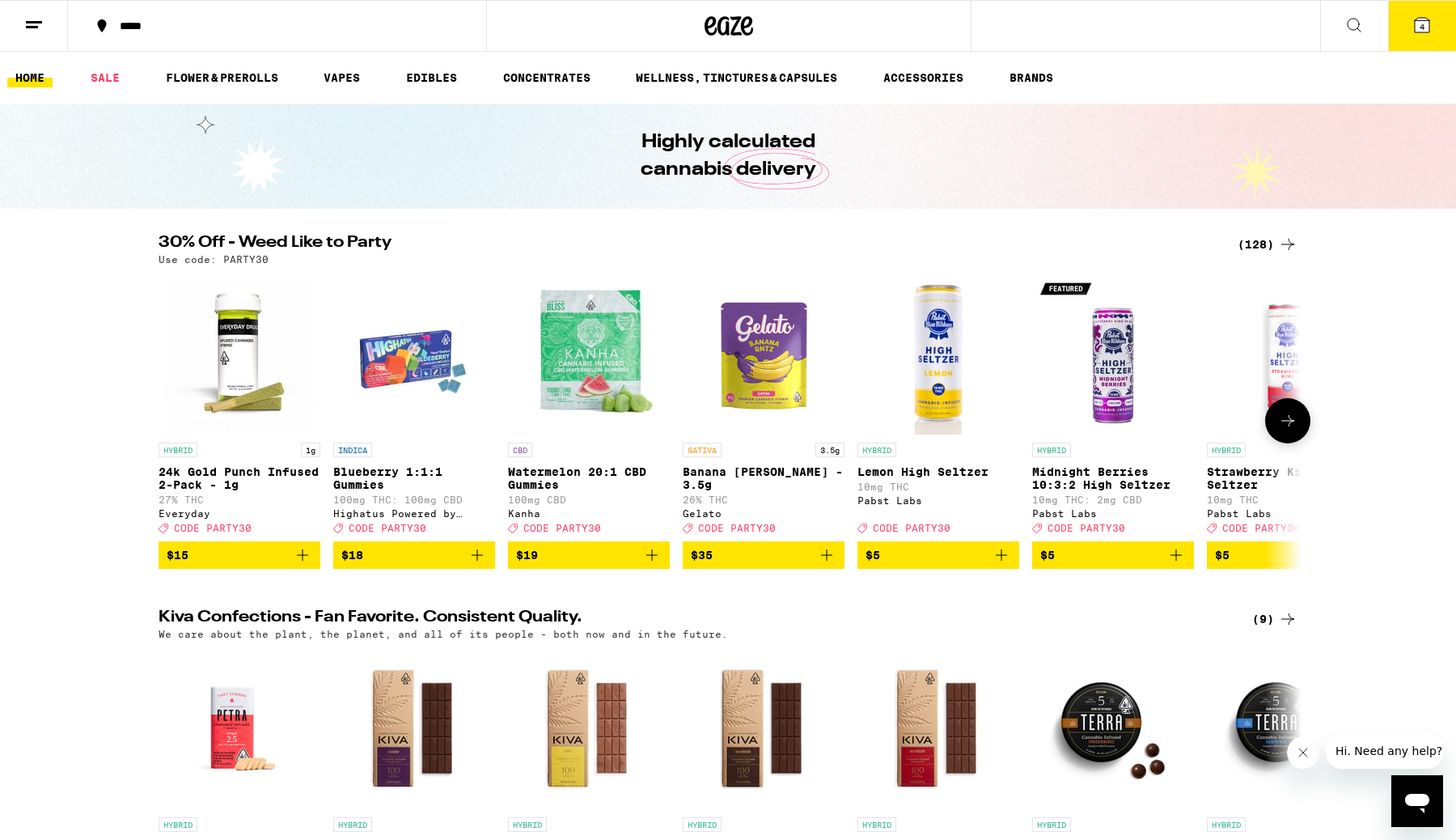
scroll to position [340, 0]
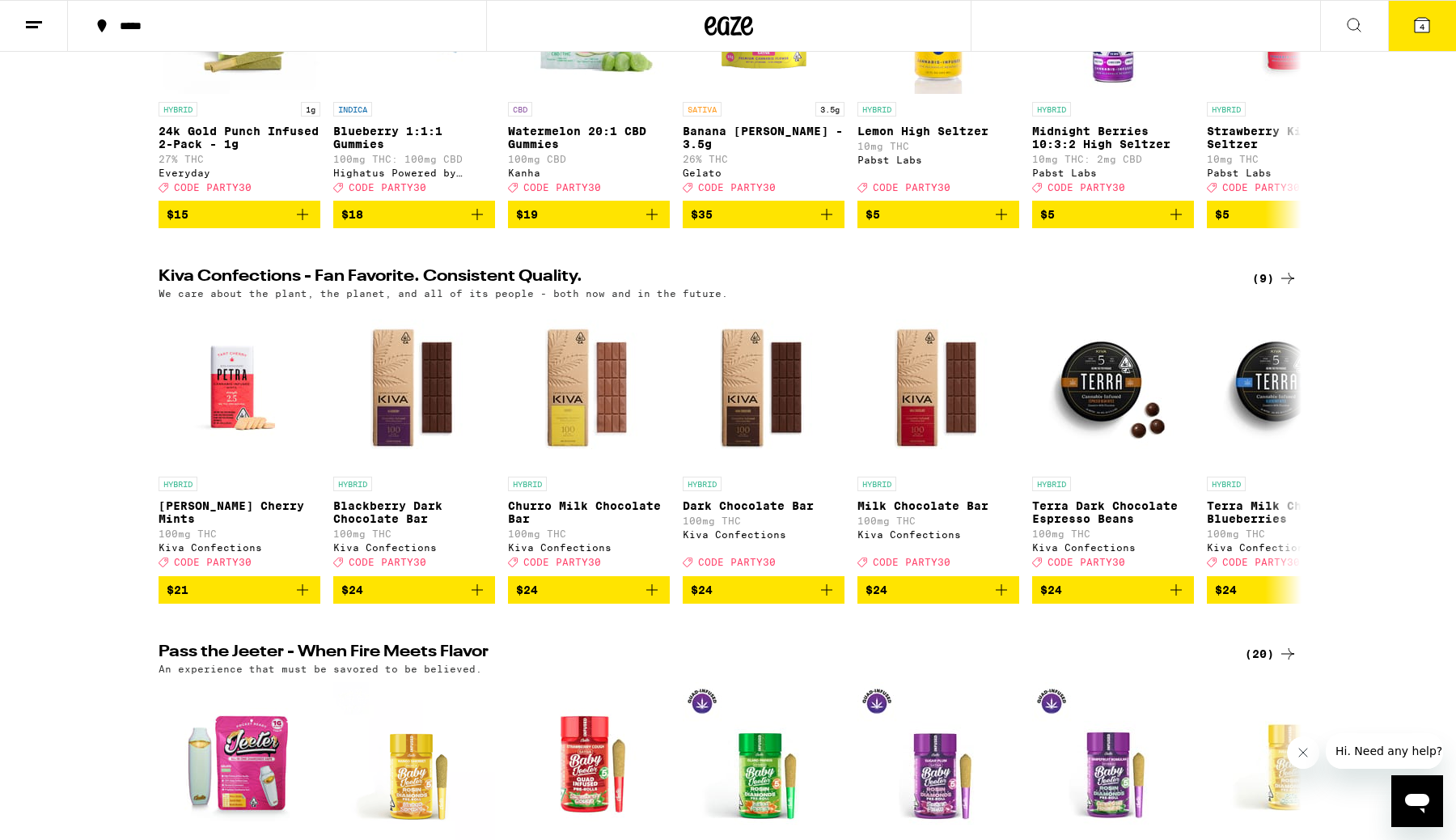
click at [1433, 41] on button "4" at bounding box center [1422, 26] width 68 height 50
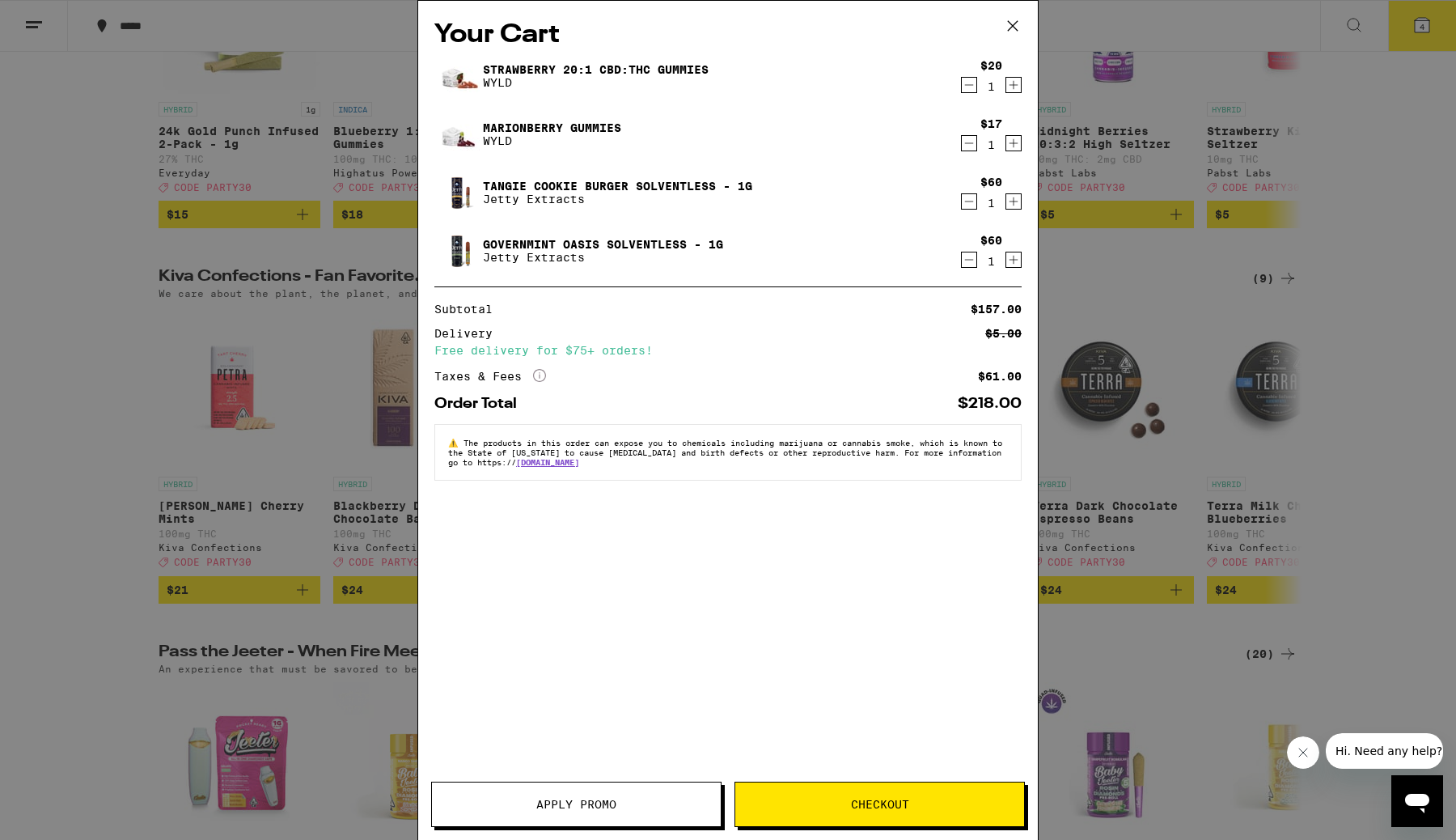
click at [969, 204] on icon "Decrement" at bounding box center [969, 202] width 14 height 20
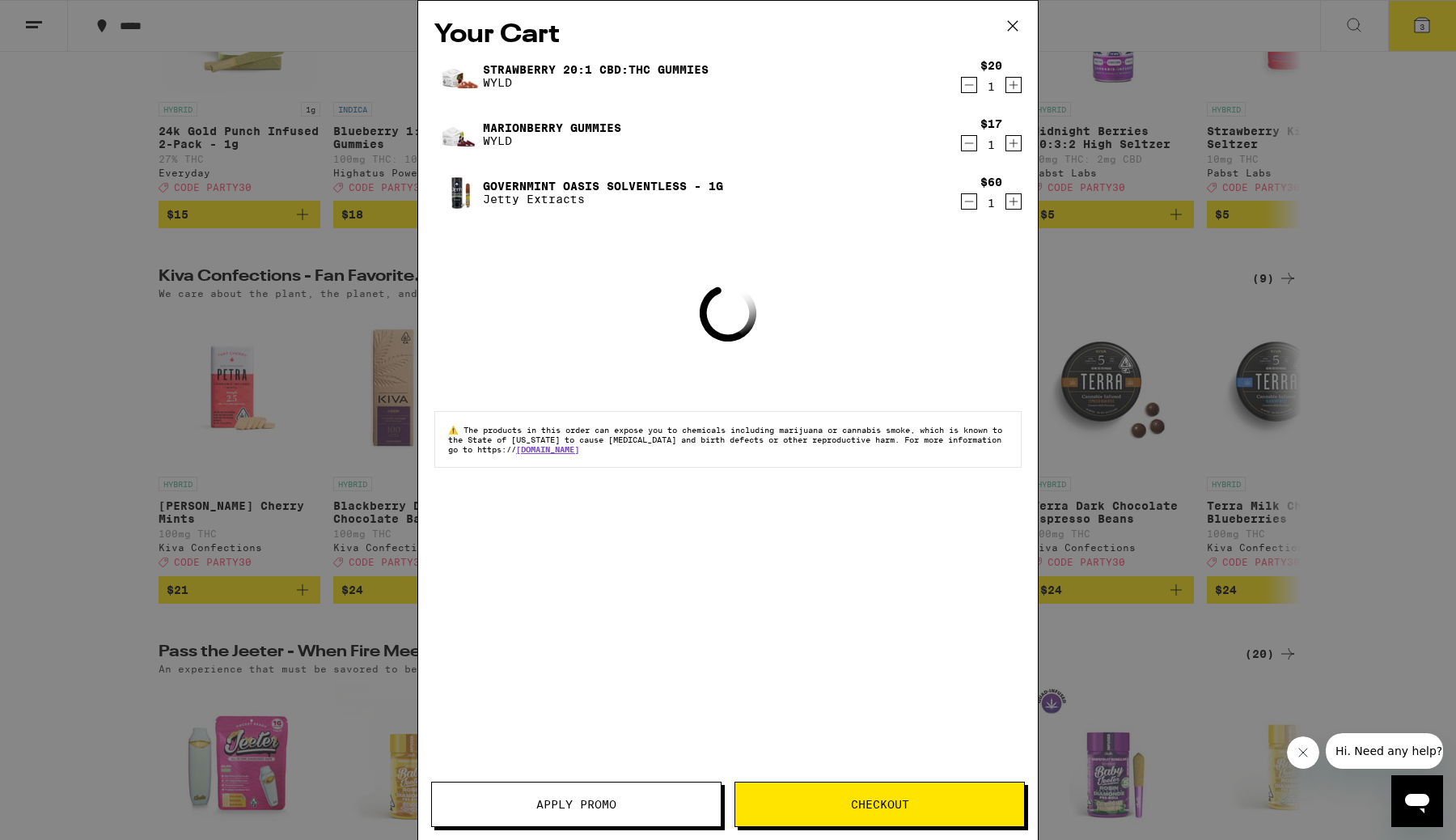
click at [972, 210] on icon "Decrement" at bounding box center [969, 202] width 14 height 20
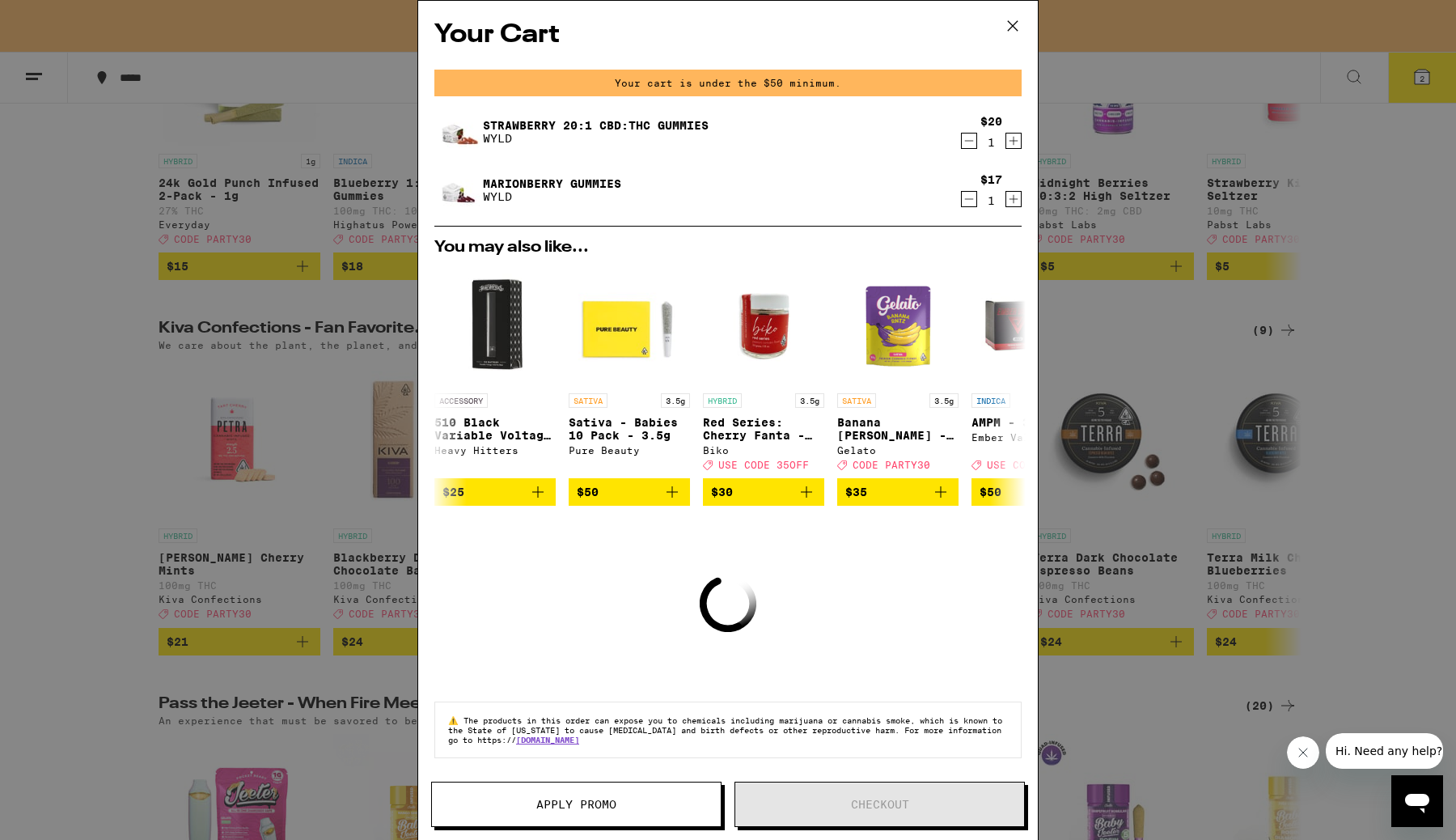
scroll to position [392, 0]
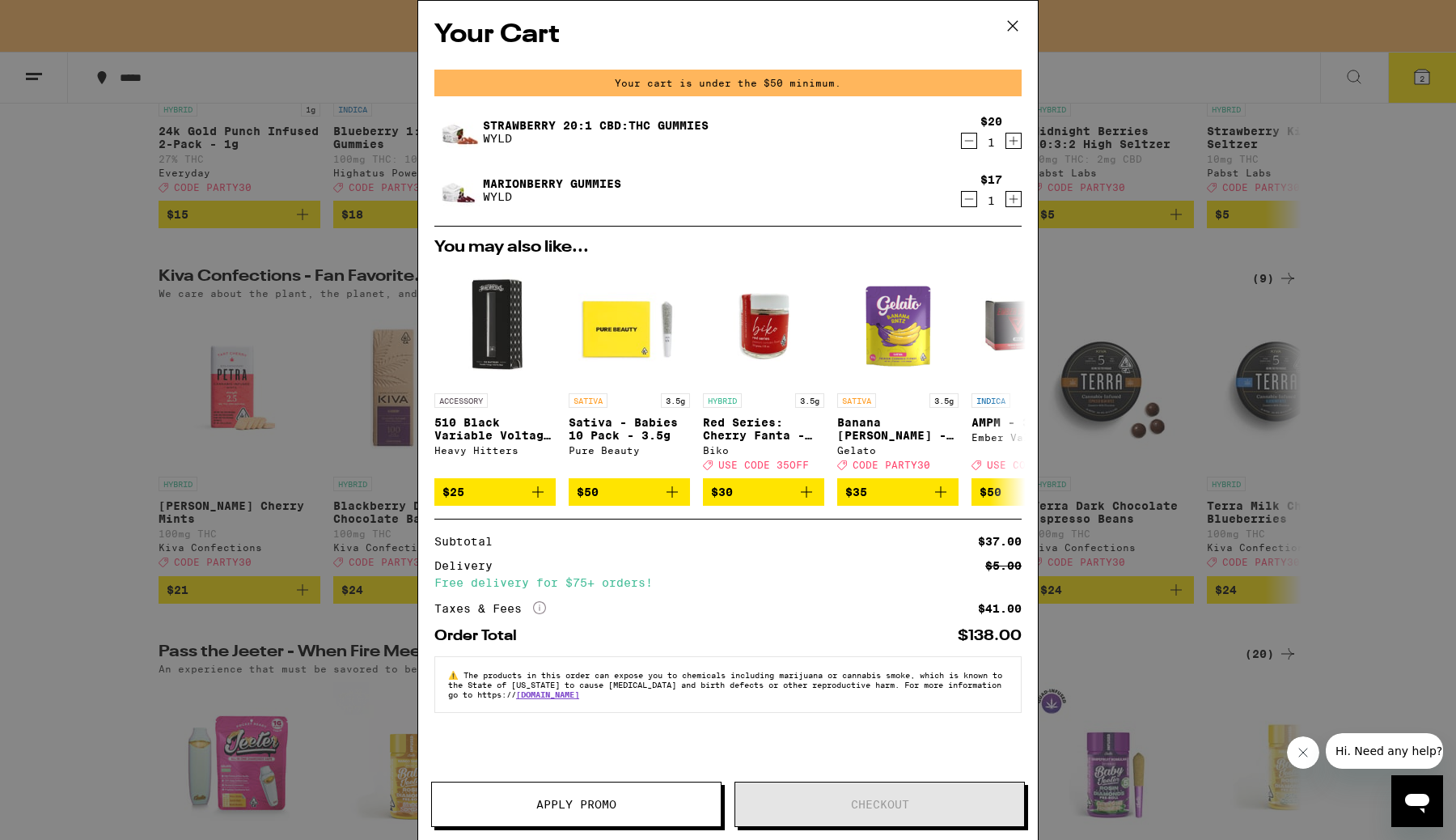
click at [1019, 13] on icon at bounding box center [1012, 25] width 24 height 24
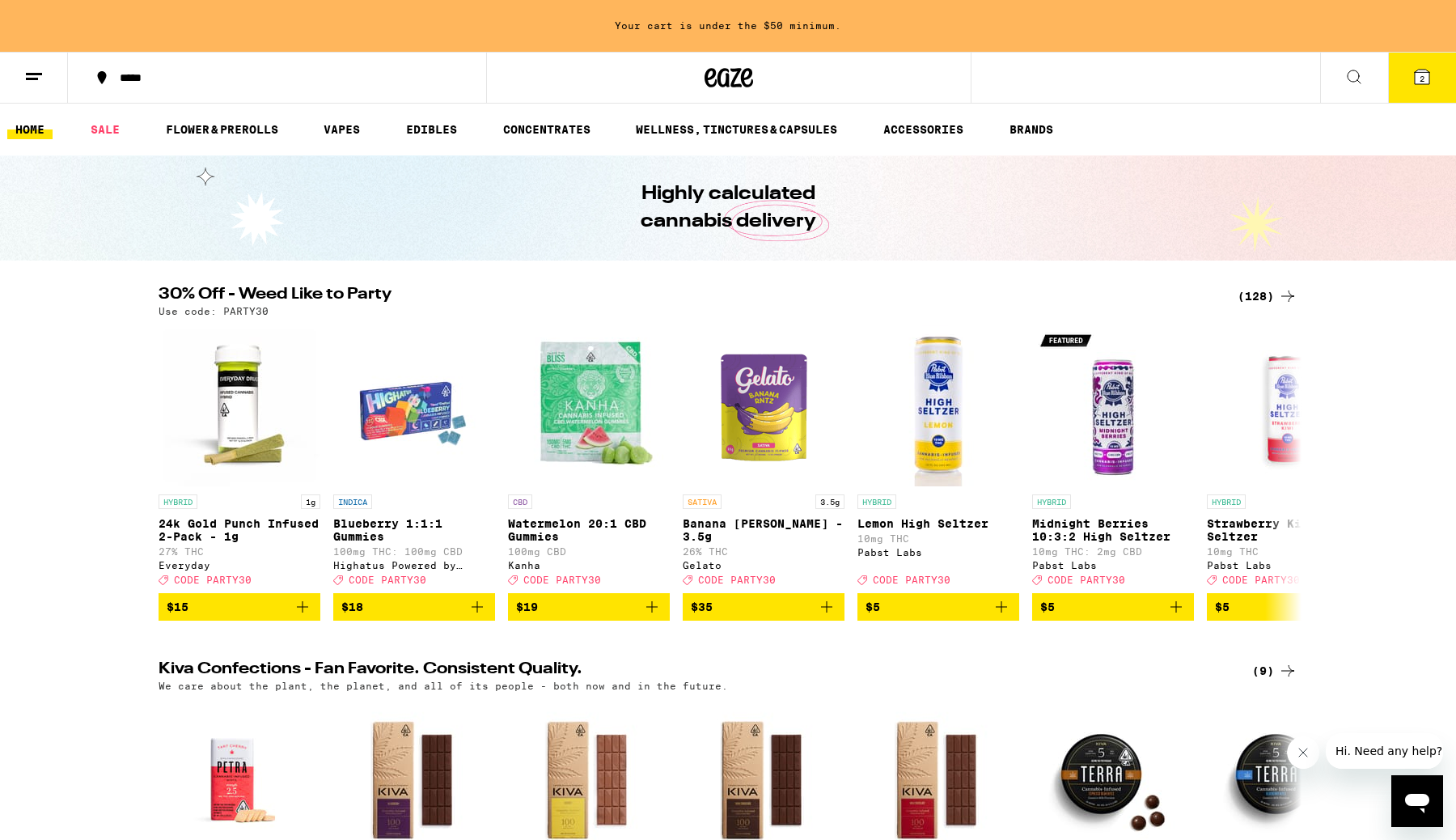
click at [1413, 84] on icon at bounding box center [1422, 77] width 20 height 20
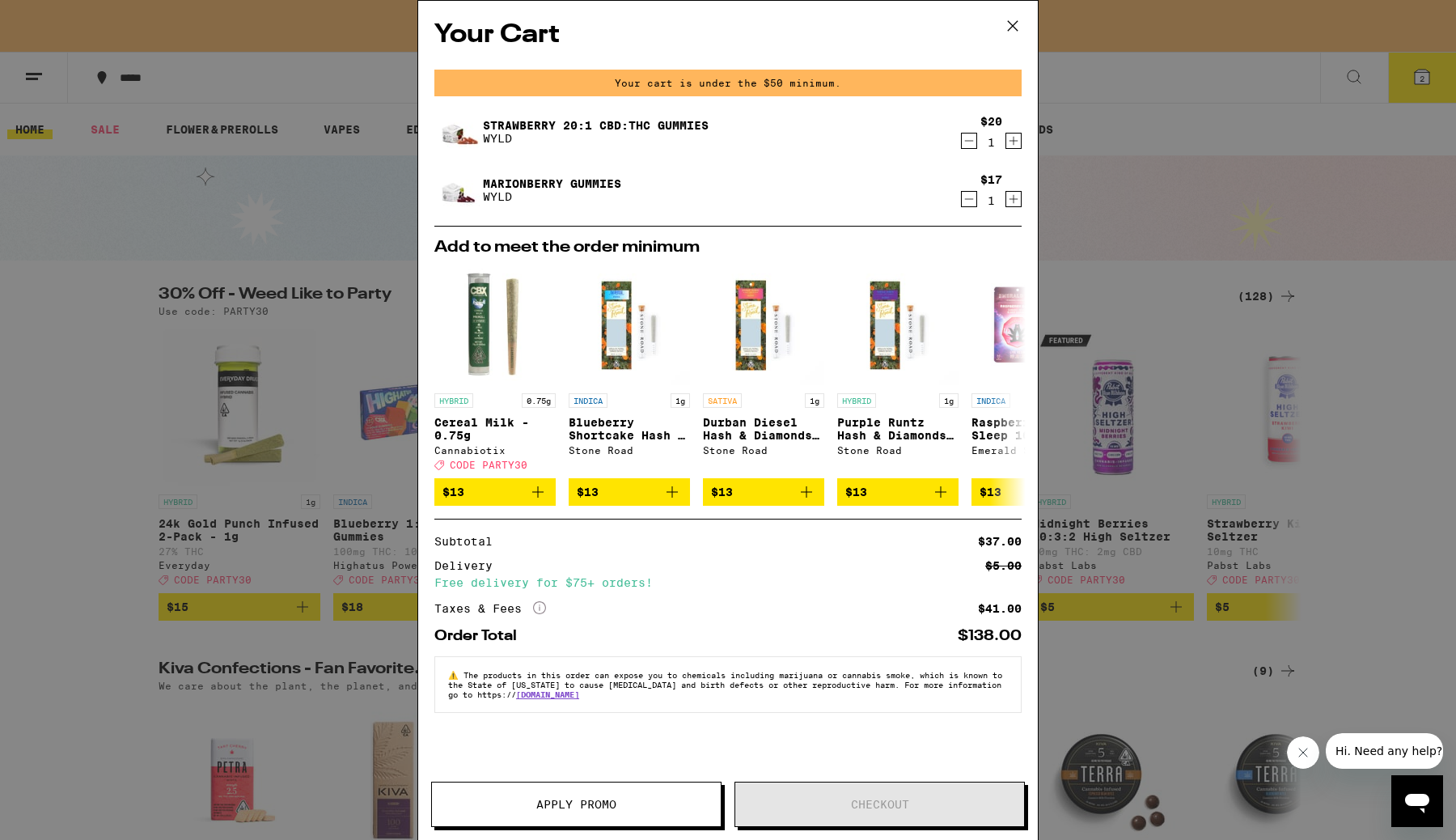
click at [542, 614] on icon "More Info" at bounding box center [540, 607] width 13 height 13
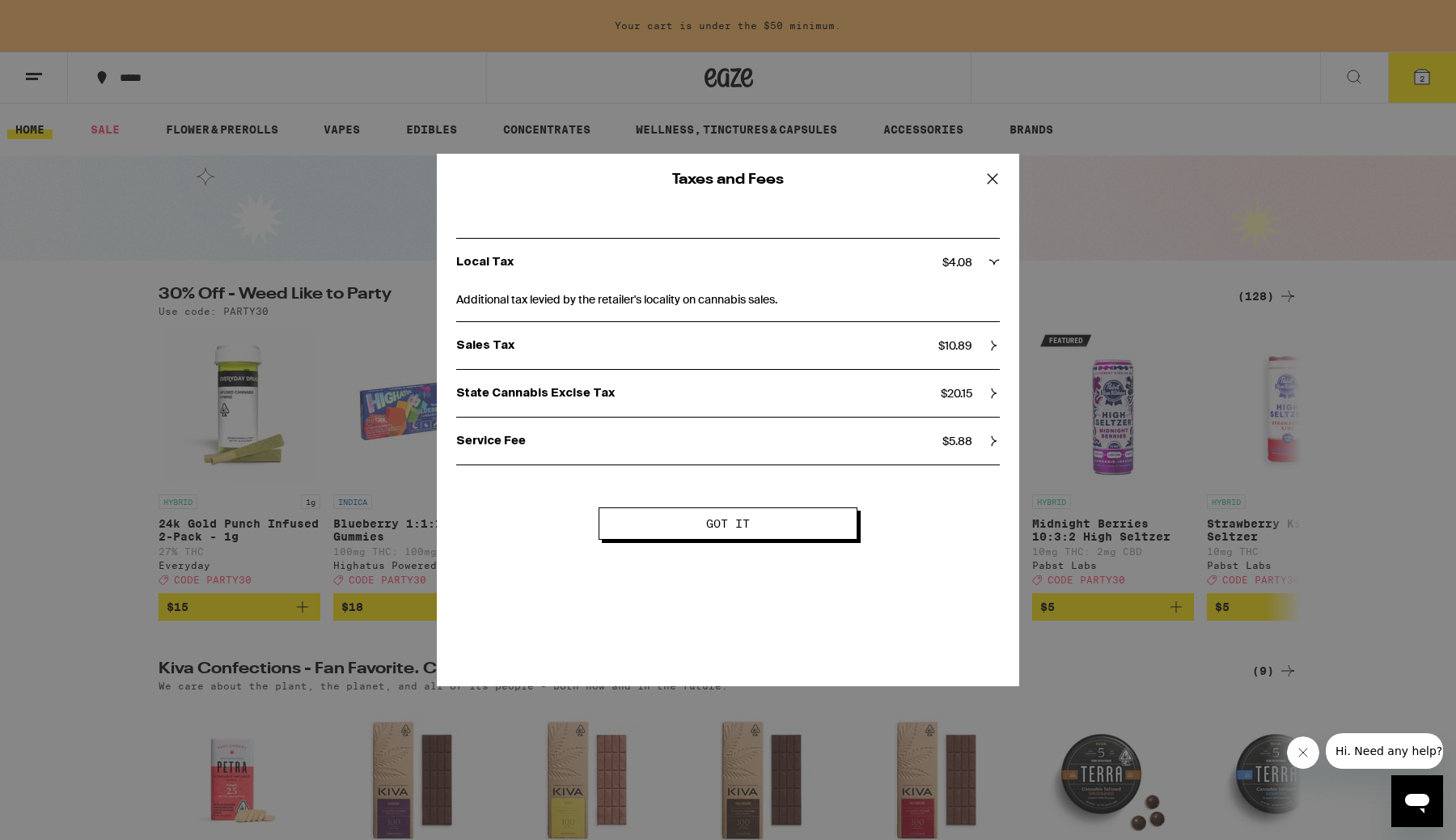
click at [978, 392] on div "State Cannabis Excise Tax $ 20.15" at bounding box center [728, 393] width 544 height 14
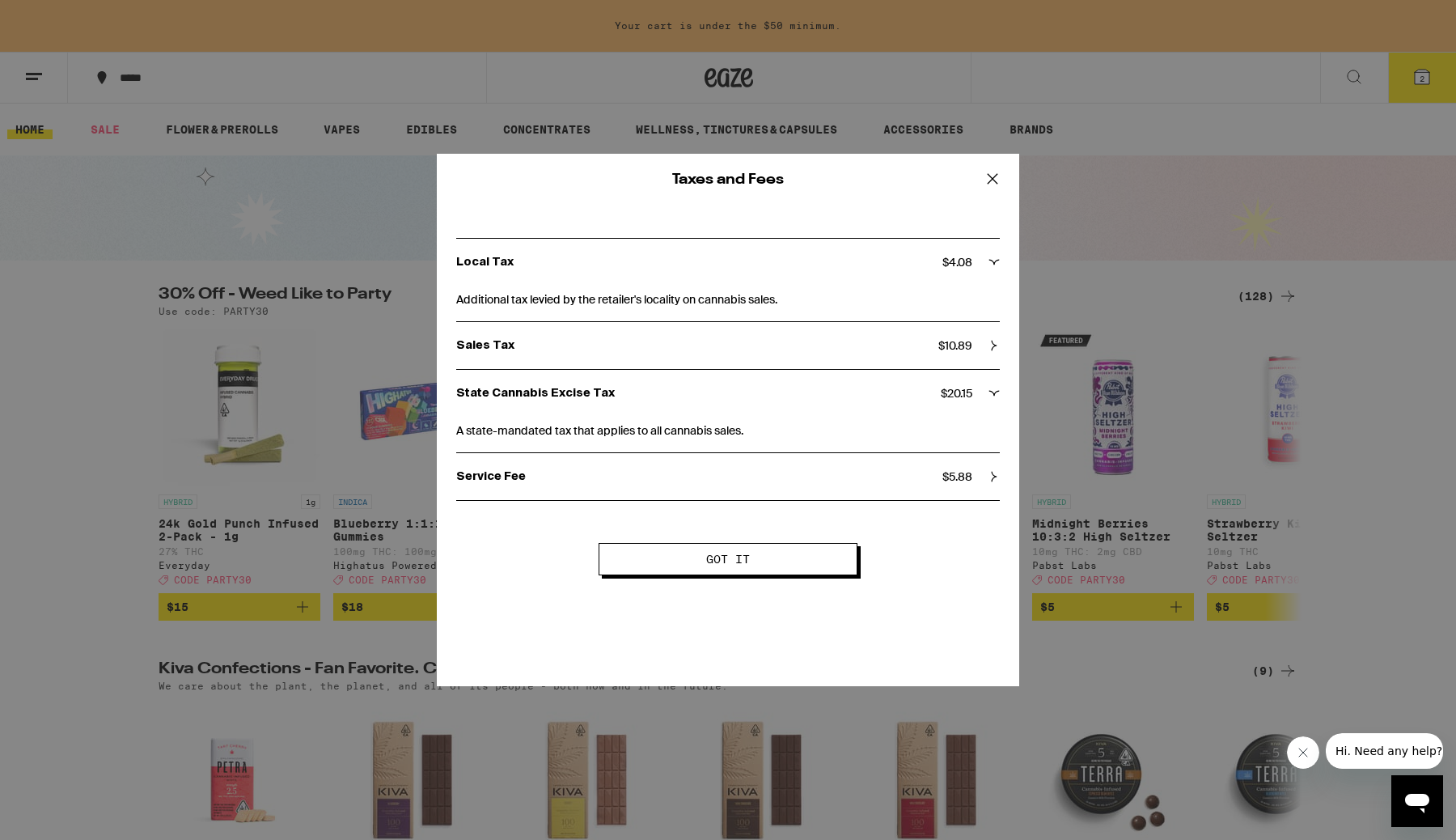
click at [892, 339] on p "Sales Tax" at bounding box center [697, 345] width 482 height 14
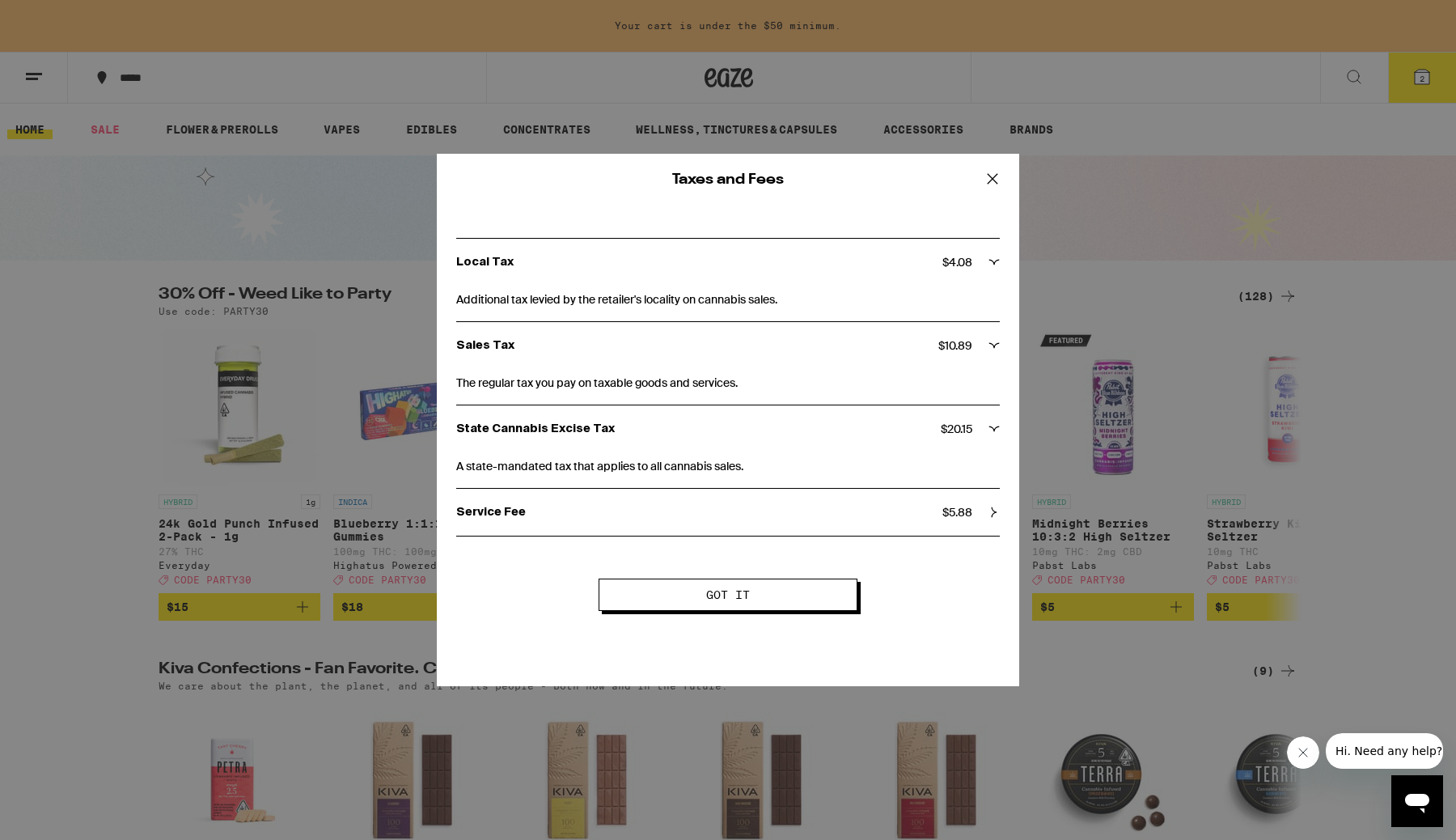
click at [837, 576] on div "Taxes and Fees Local Tax $ 4.08 Additional tax levied by the retailer's localit…" at bounding box center [728, 420] width 582 height 532
click at [828, 584] on button "Got it" at bounding box center [728, 595] width 259 height 32
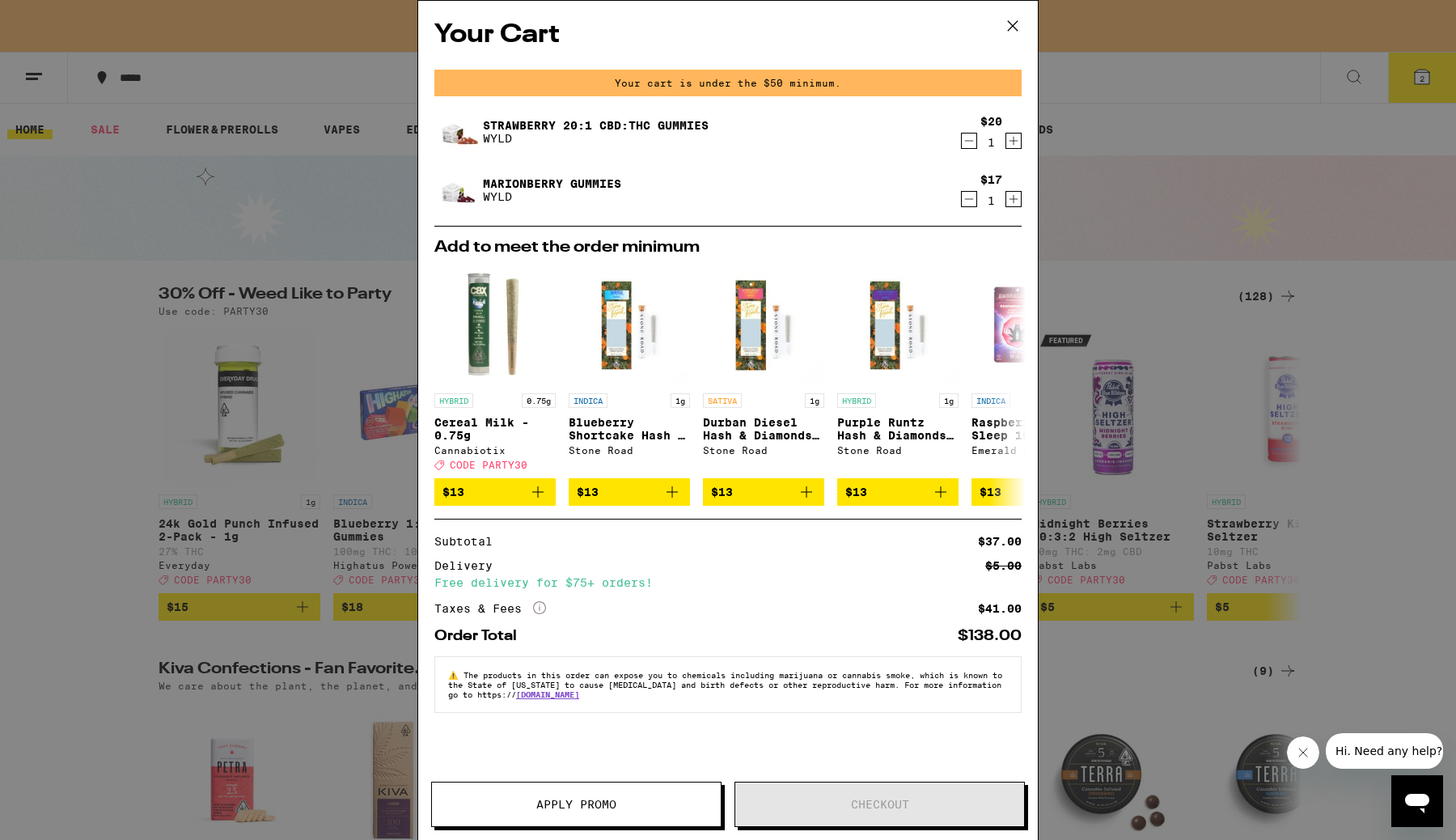
click at [1005, 28] on icon at bounding box center [1012, 25] width 24 height 24
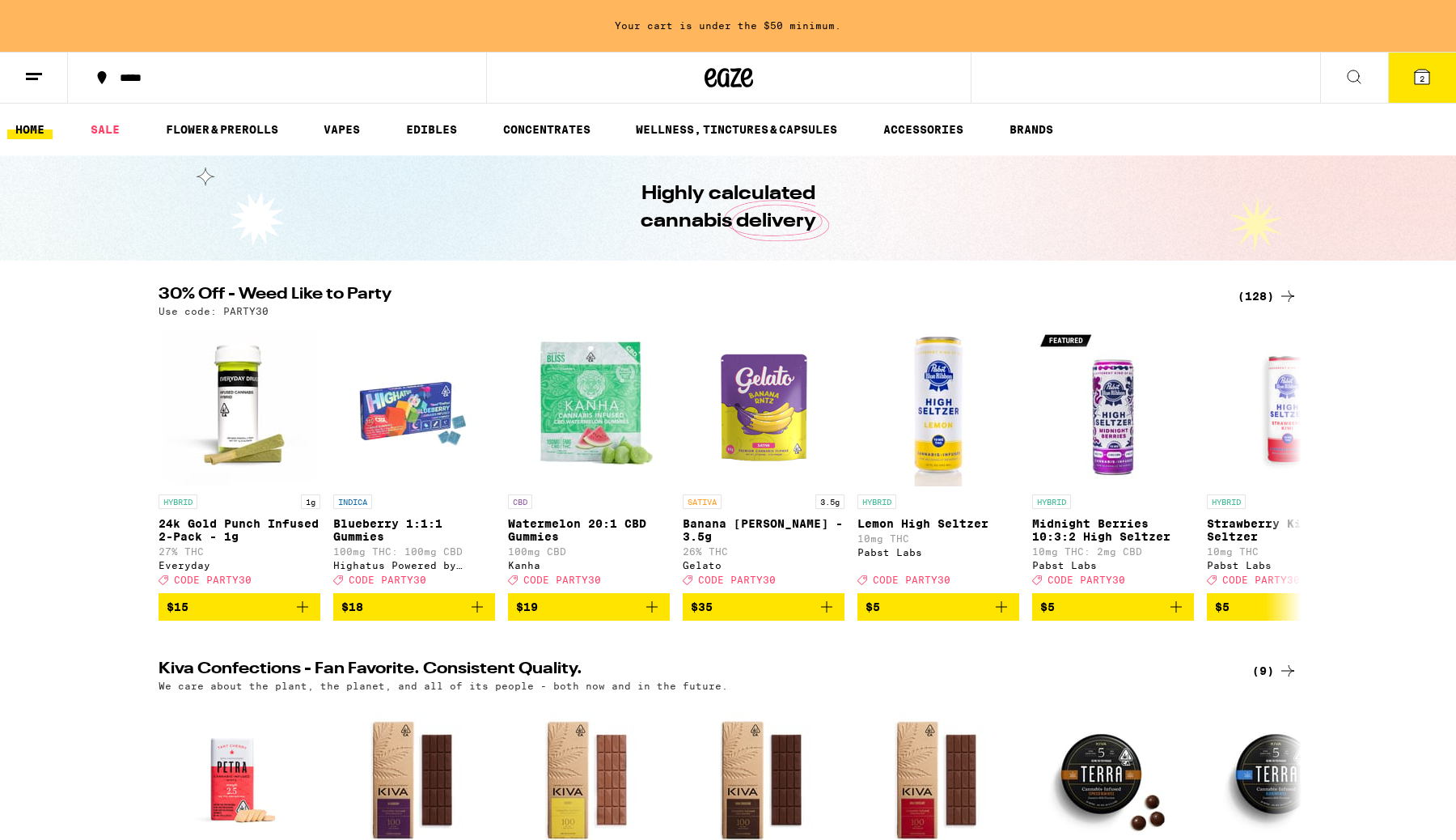
click at [1405, 73] on button "2" at bounding box center [1422, 77] width 68 height 50
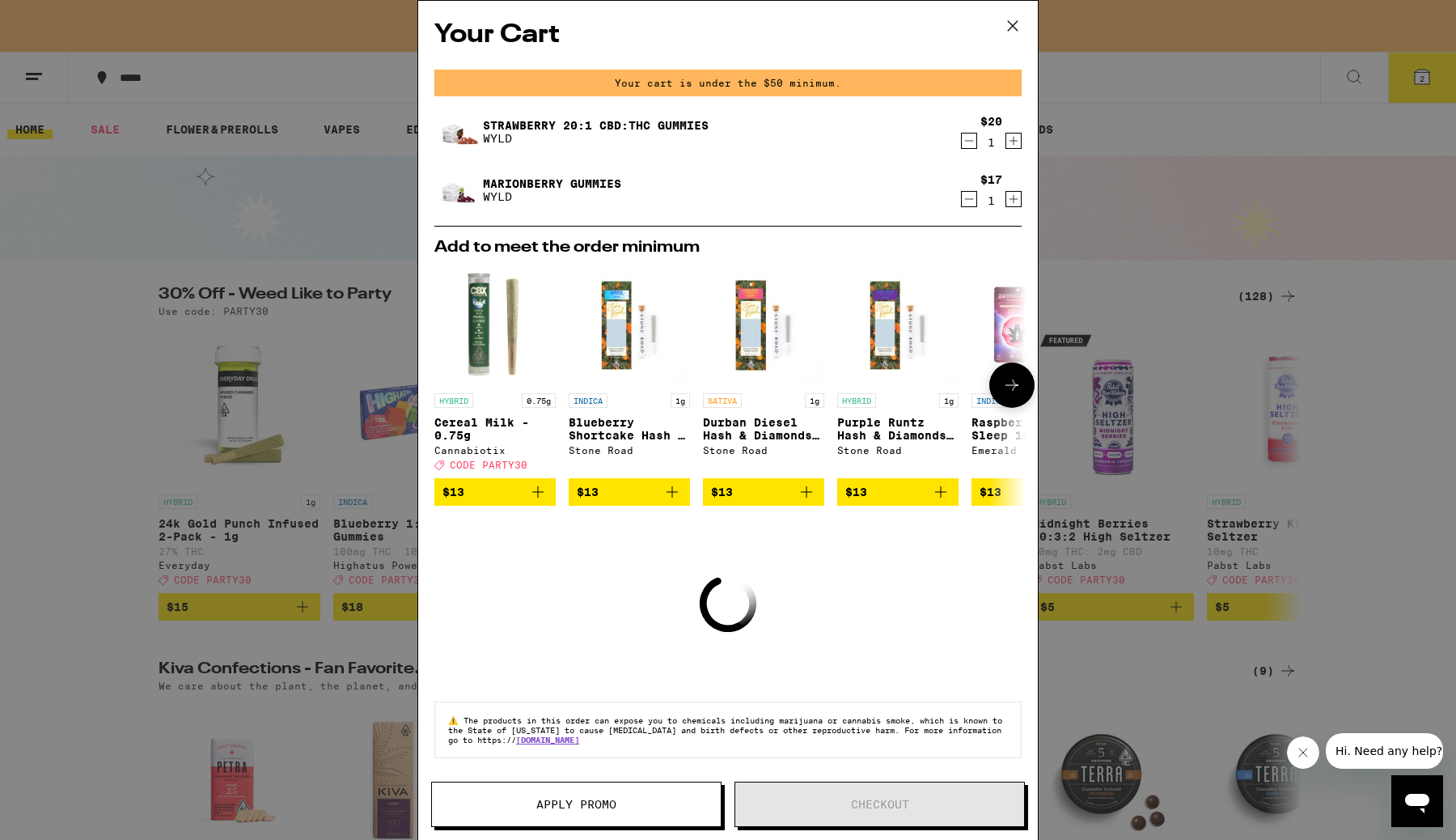
scroll to position [7, 0]
click at [1015, 20] on icon at bounding box center [1012, 25] width 24 height 24
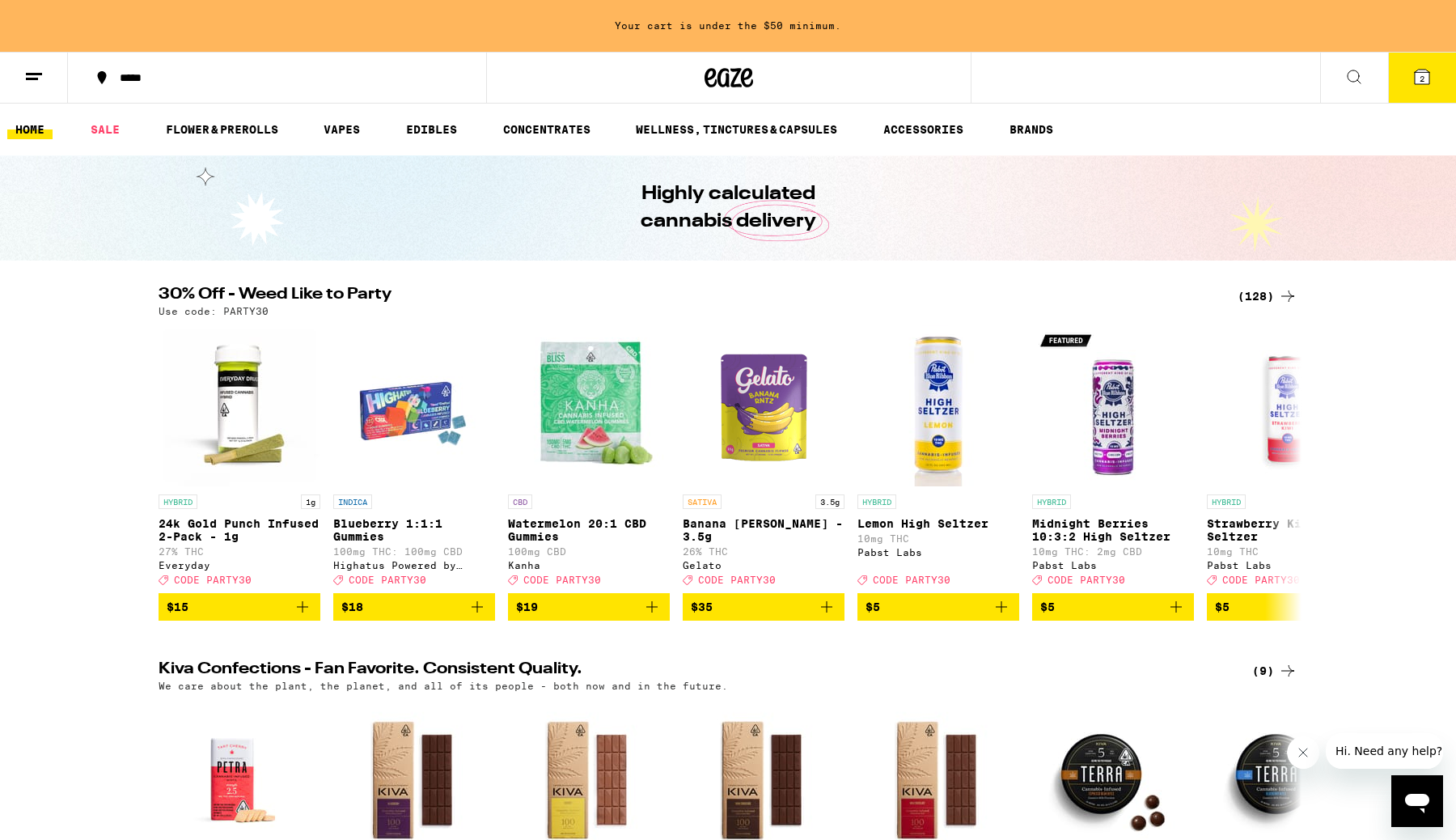
click at [1406, 85] on button "2" at bounding box center [1422, 77] width 68 height 50
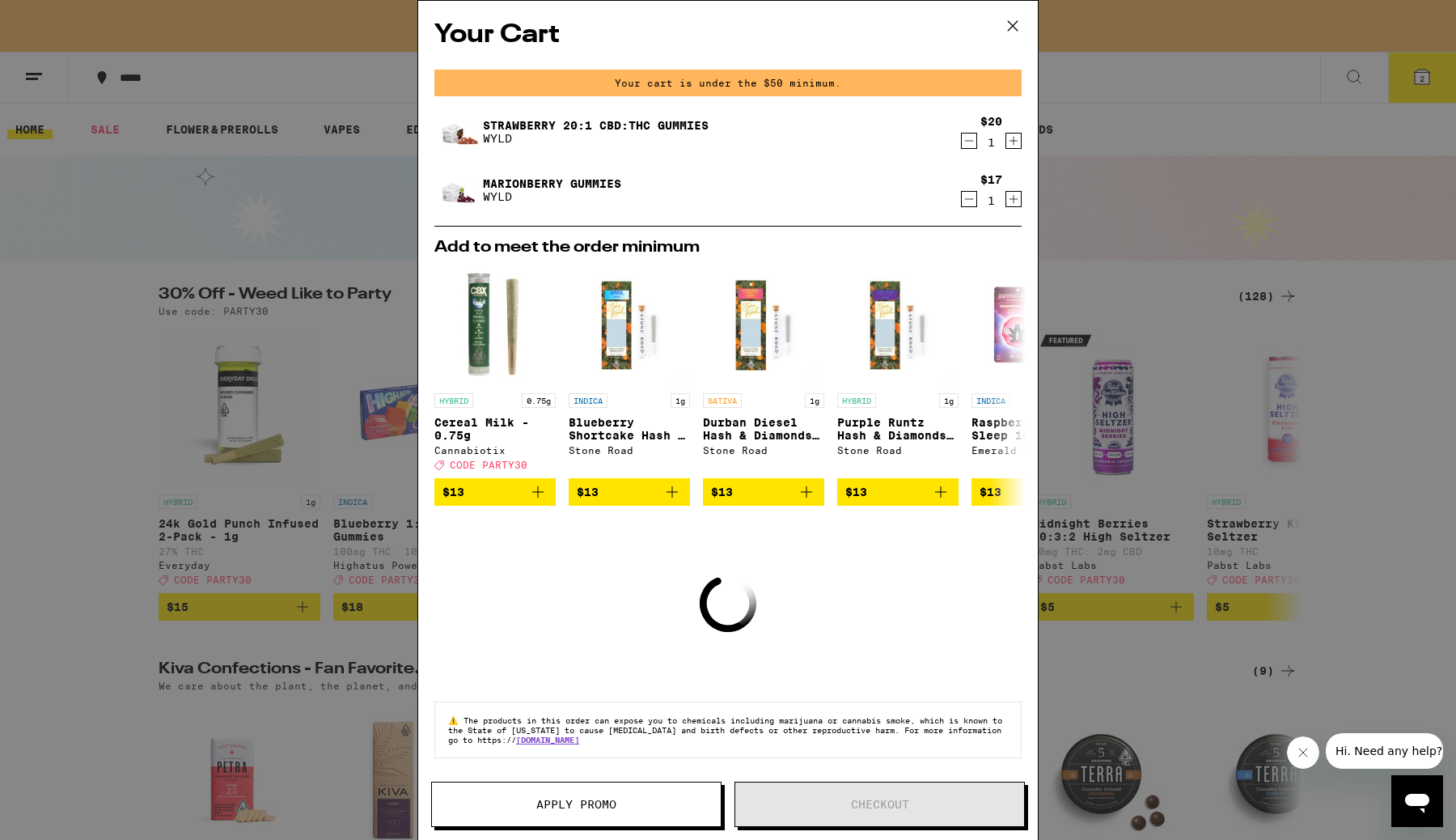
click at [1015, 198] on icon "Increment" at bounding box center [1013, 199] width 14 height 20
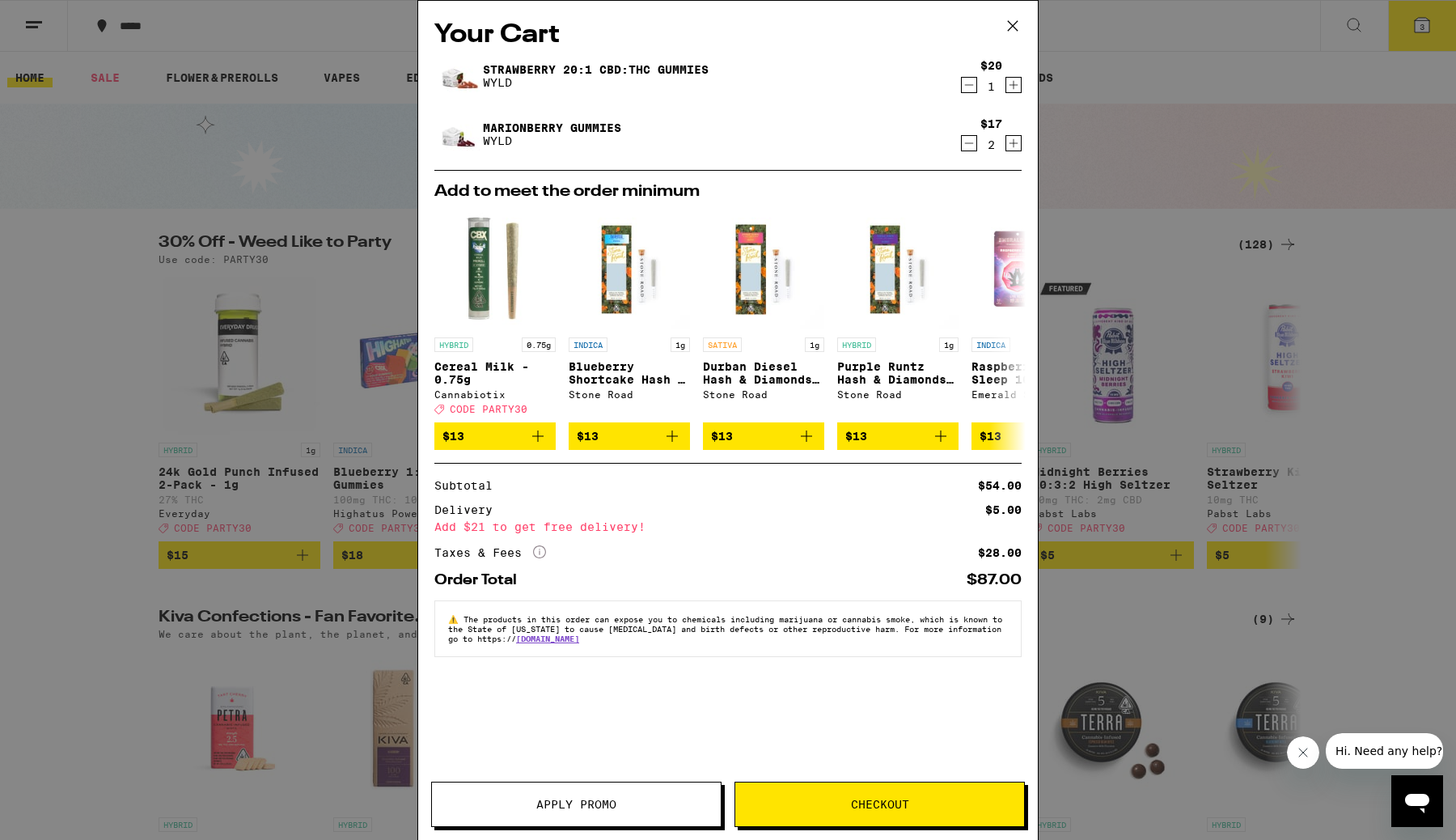
click at [969, 142] on icon "Decrement" at bounding box center [969, 143] width 14 height 20
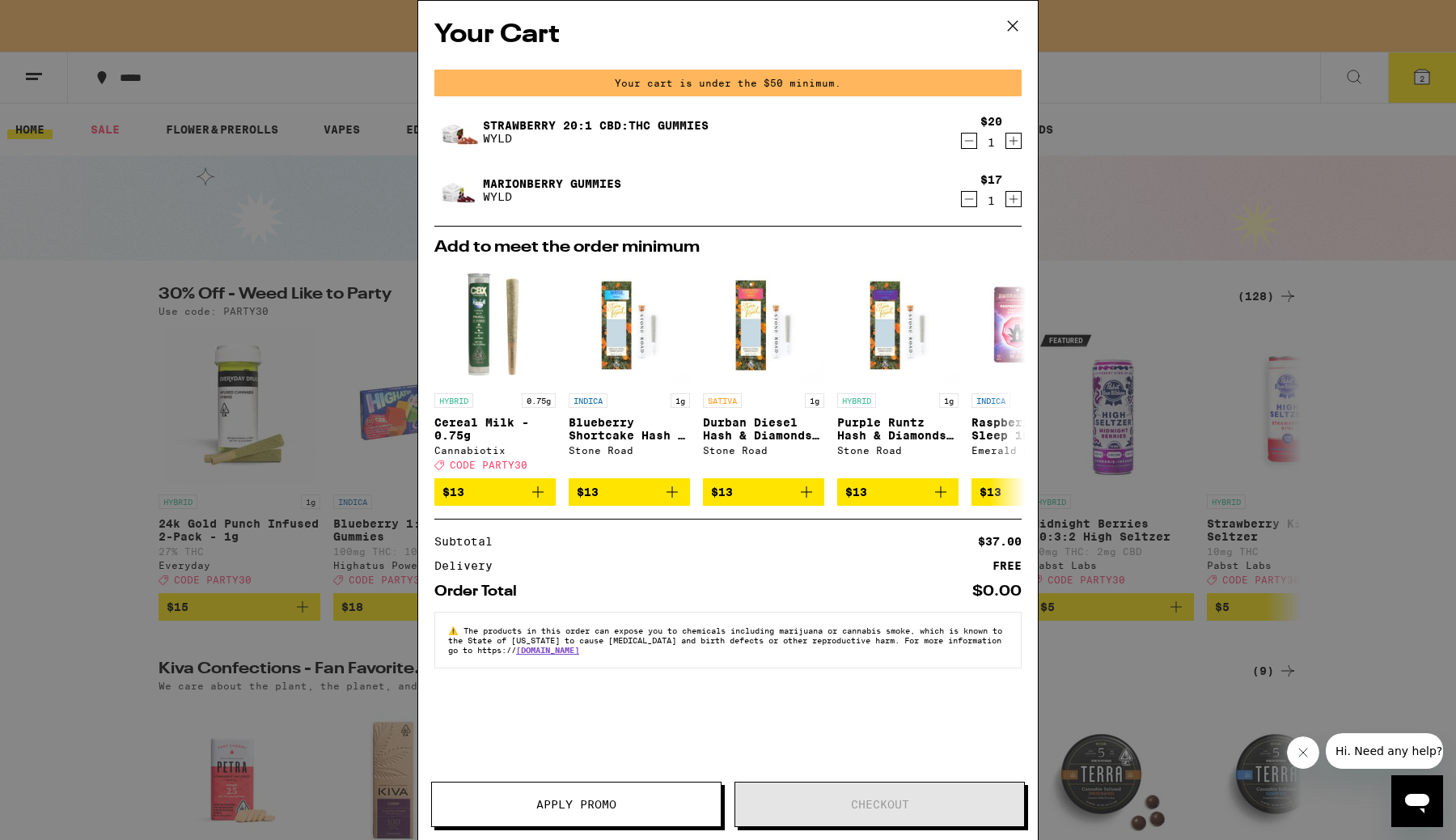
click at [1012, 26] on icon at bounding box center [1012, 25] width 24 height 24
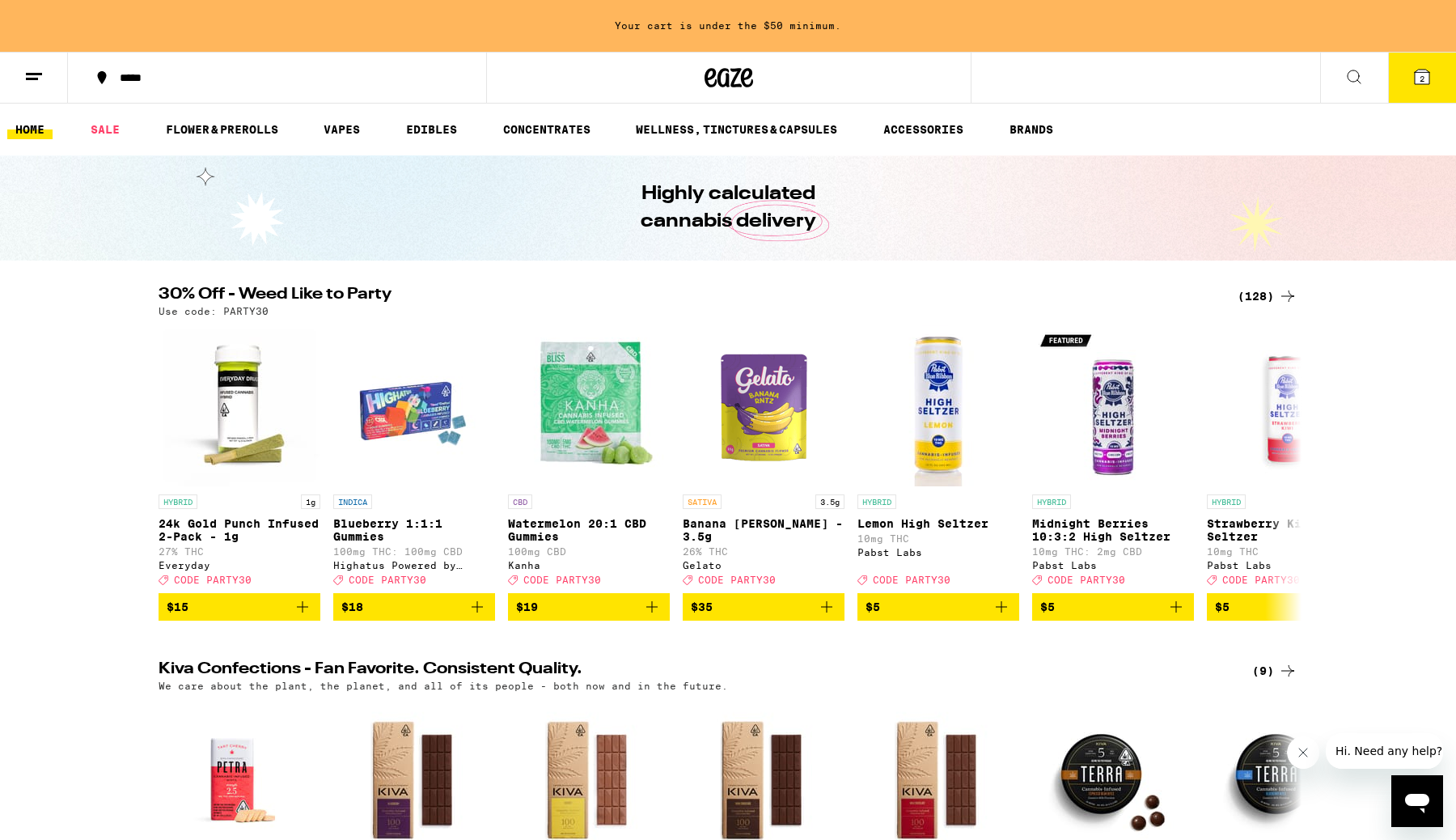
click at [40, 71] on icon at bounding box center [34, 77] width 20 height 20
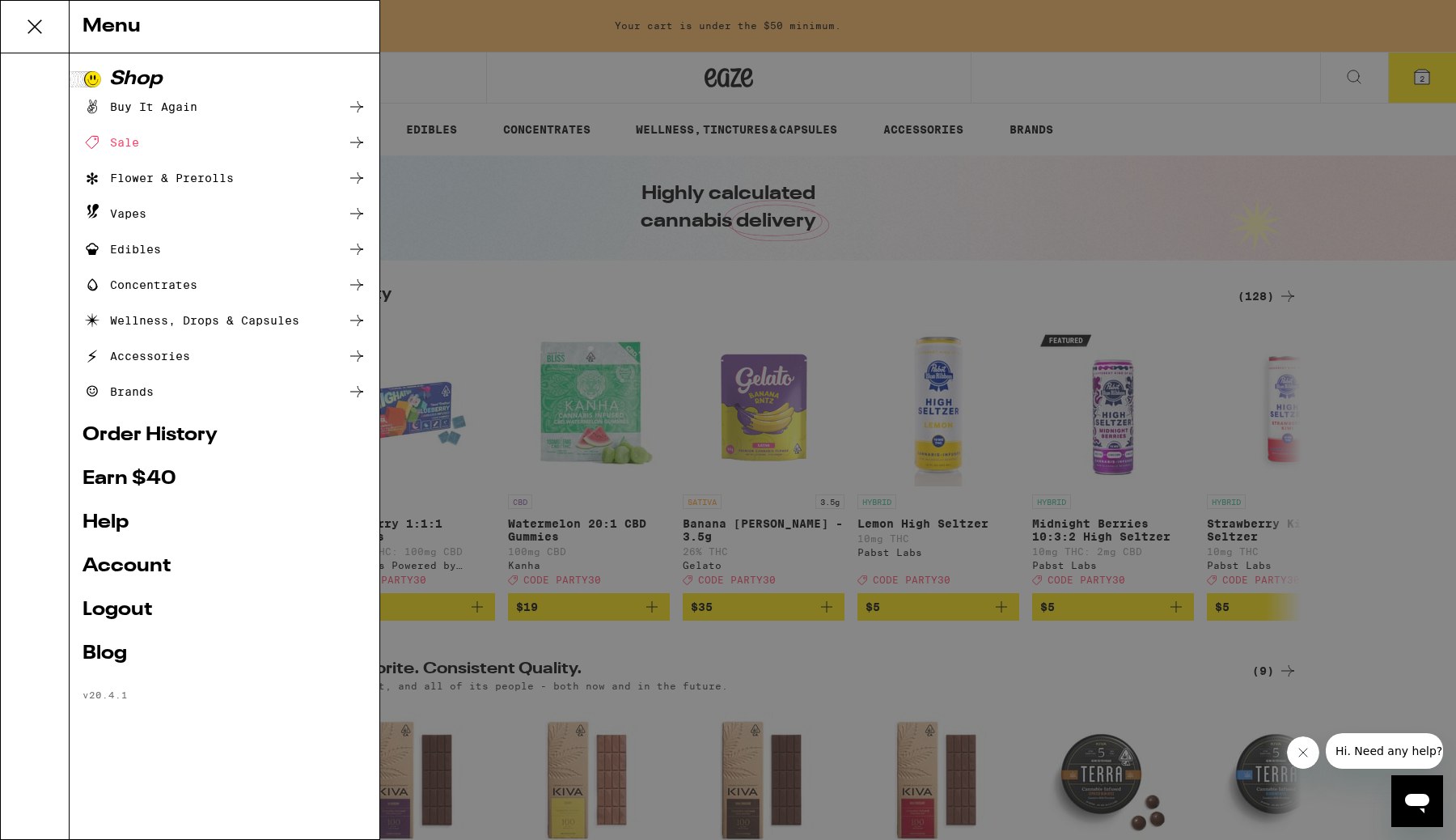
click at [160, 238] on ul "Buy It Again Sale Flower & Prerolls Vapes Edibles Concentrates Wellness, Drops …" at bounding box center [224, 249] width 284 height 304
click at [149, 244] on div "Edibles" at bounding box center [122, 249] width 78 height 20
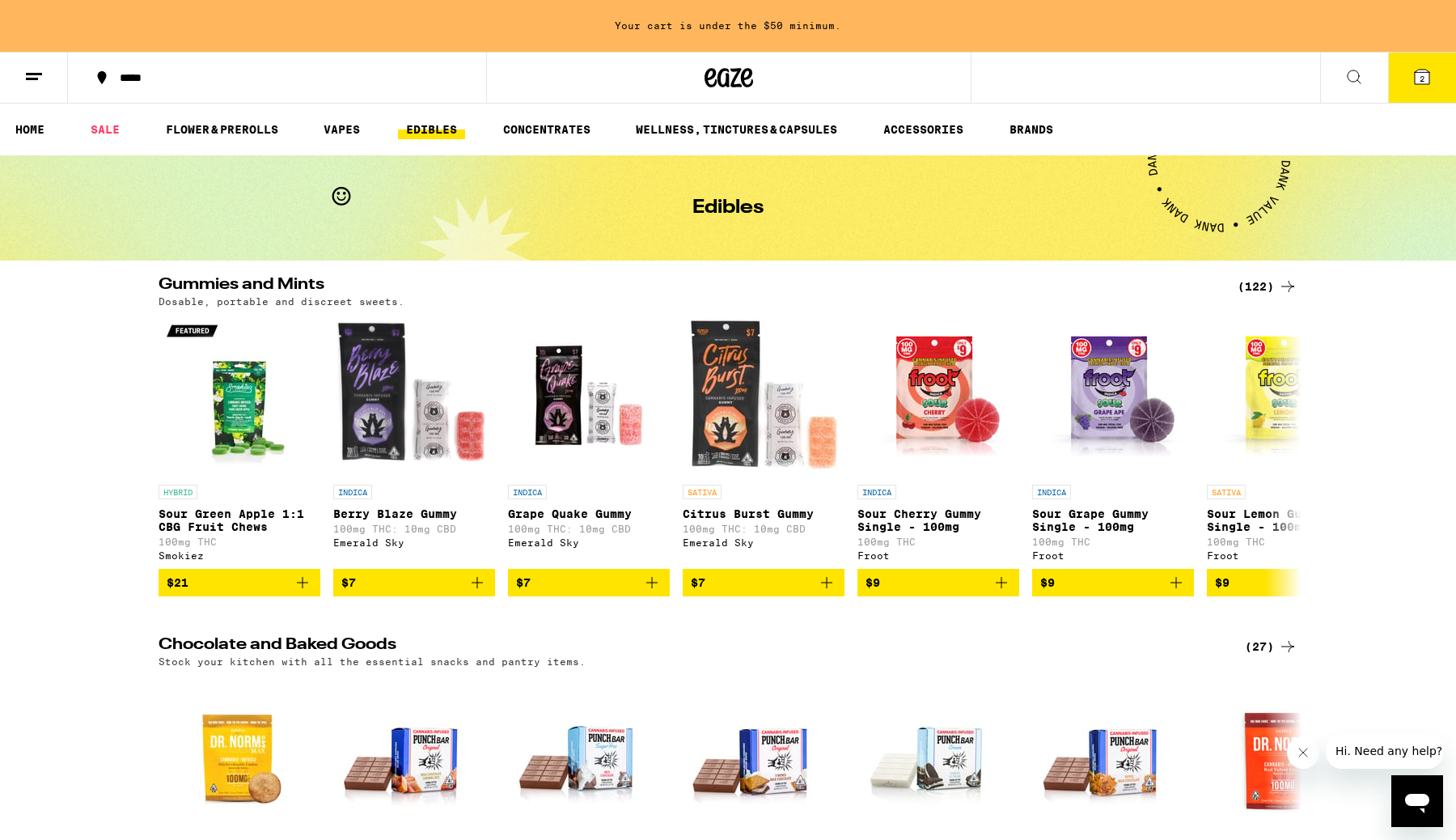
click at [1358, 72] on icon at bounding box center [1354, 76] width 13 height 13
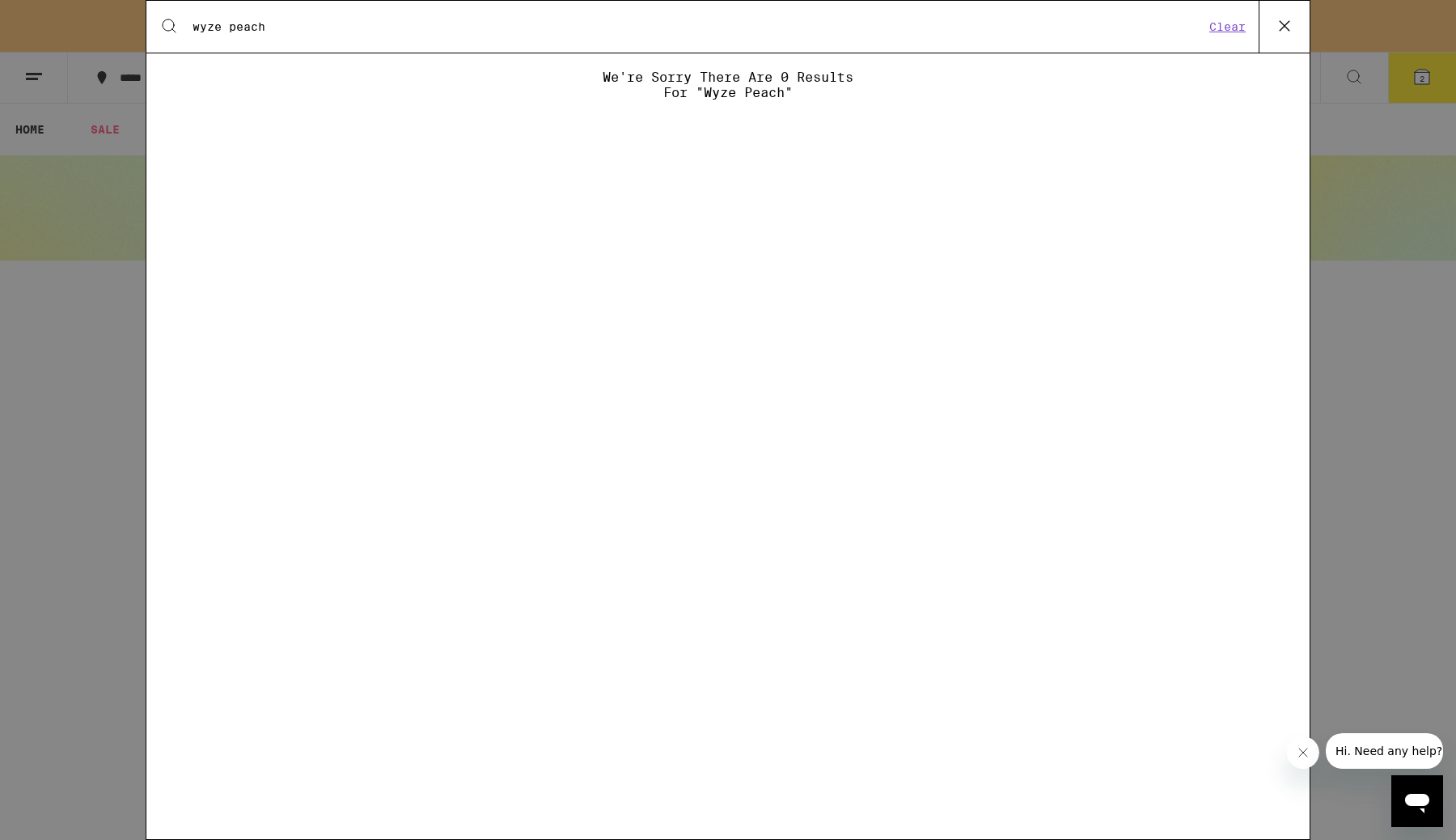
click at [556, 25] on input "wyze peach" at bounding box center [699, 27] width 1013 height 14
type input "wyze"
click at [1279, 22] on icon at bounding box center [1284, 25] width 24 height 24
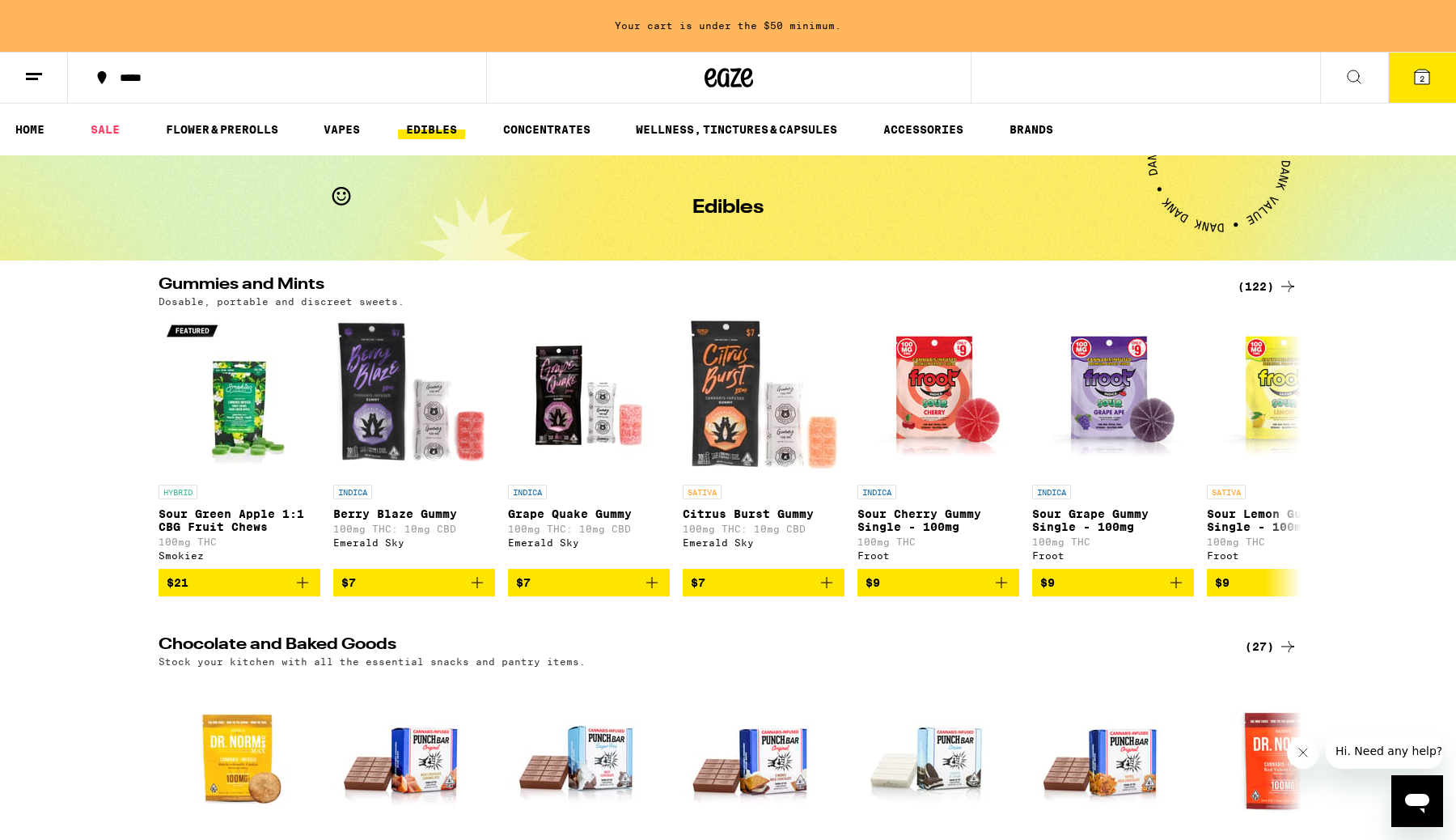
click at [1428, 69] on icon at bounding box center [1422, 77] width 20 height 20
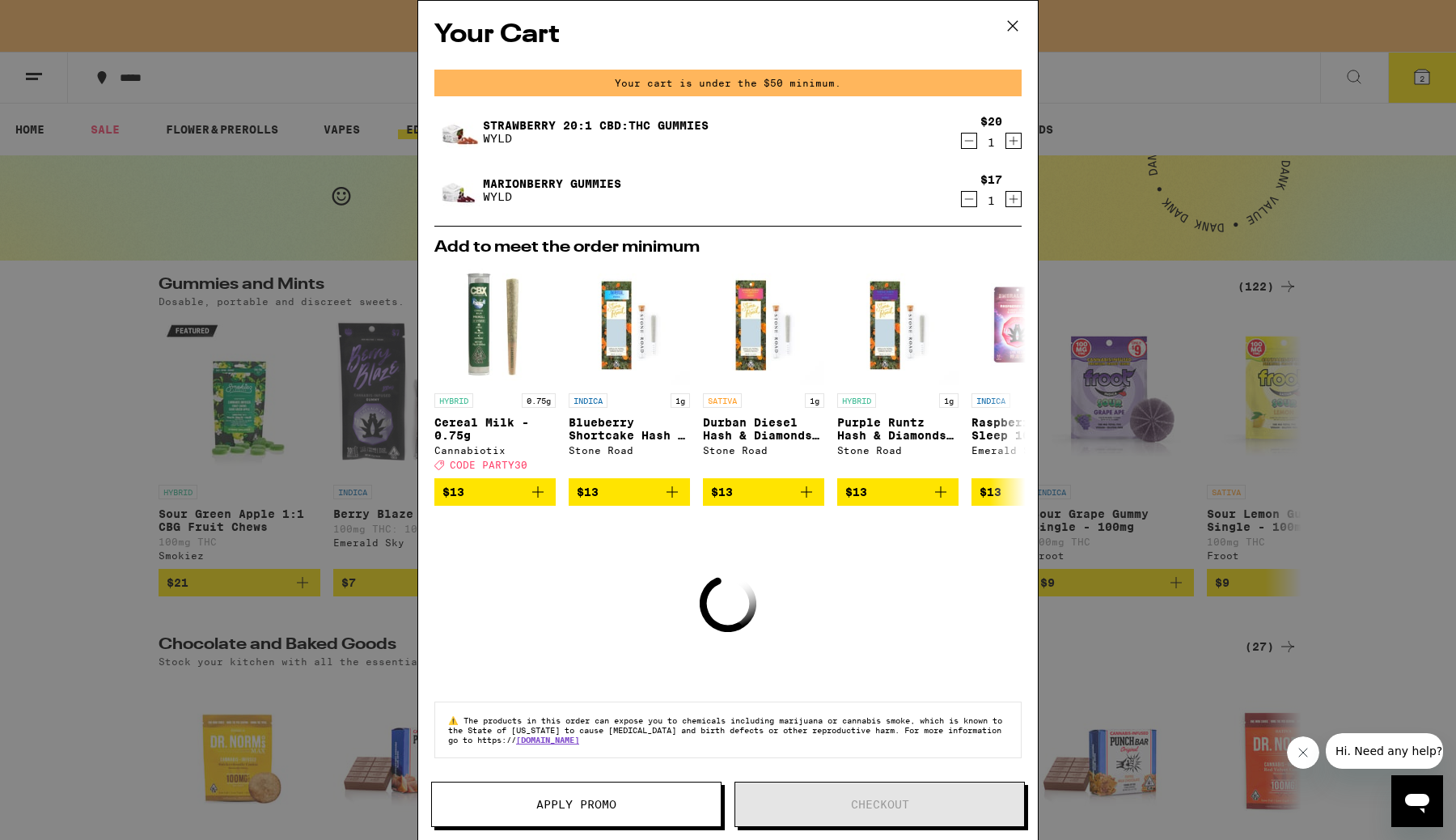
click at [284, 95] on div "Your Cart Your cart is under the $50 minimum. Strawberry 20:1 CBD:THC Gummies W…" at bounding box center [728, 420] width 1456 height 840
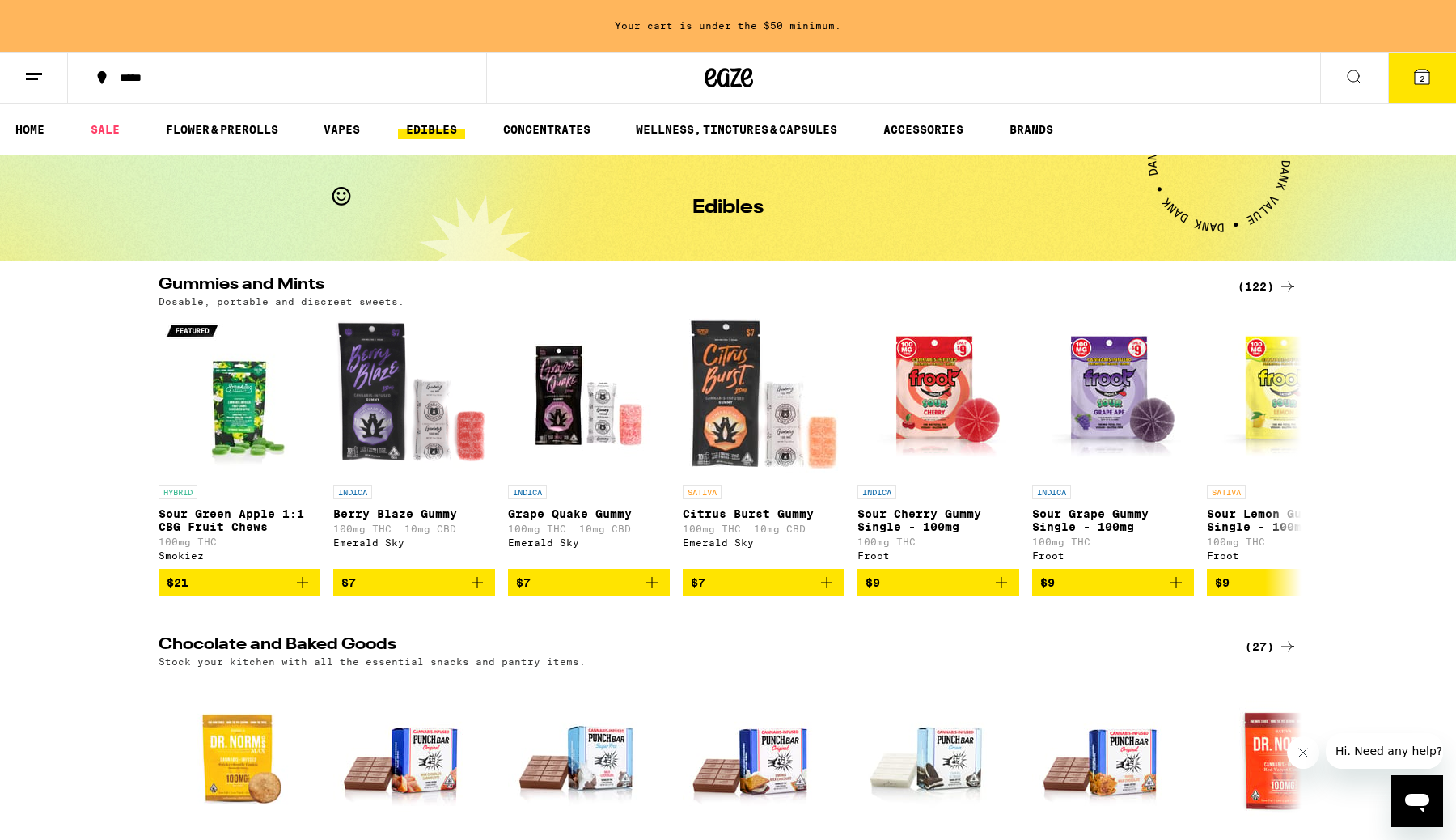
click at [1343, 66] on button at bounding box center [1354, 77] width 68 height 51
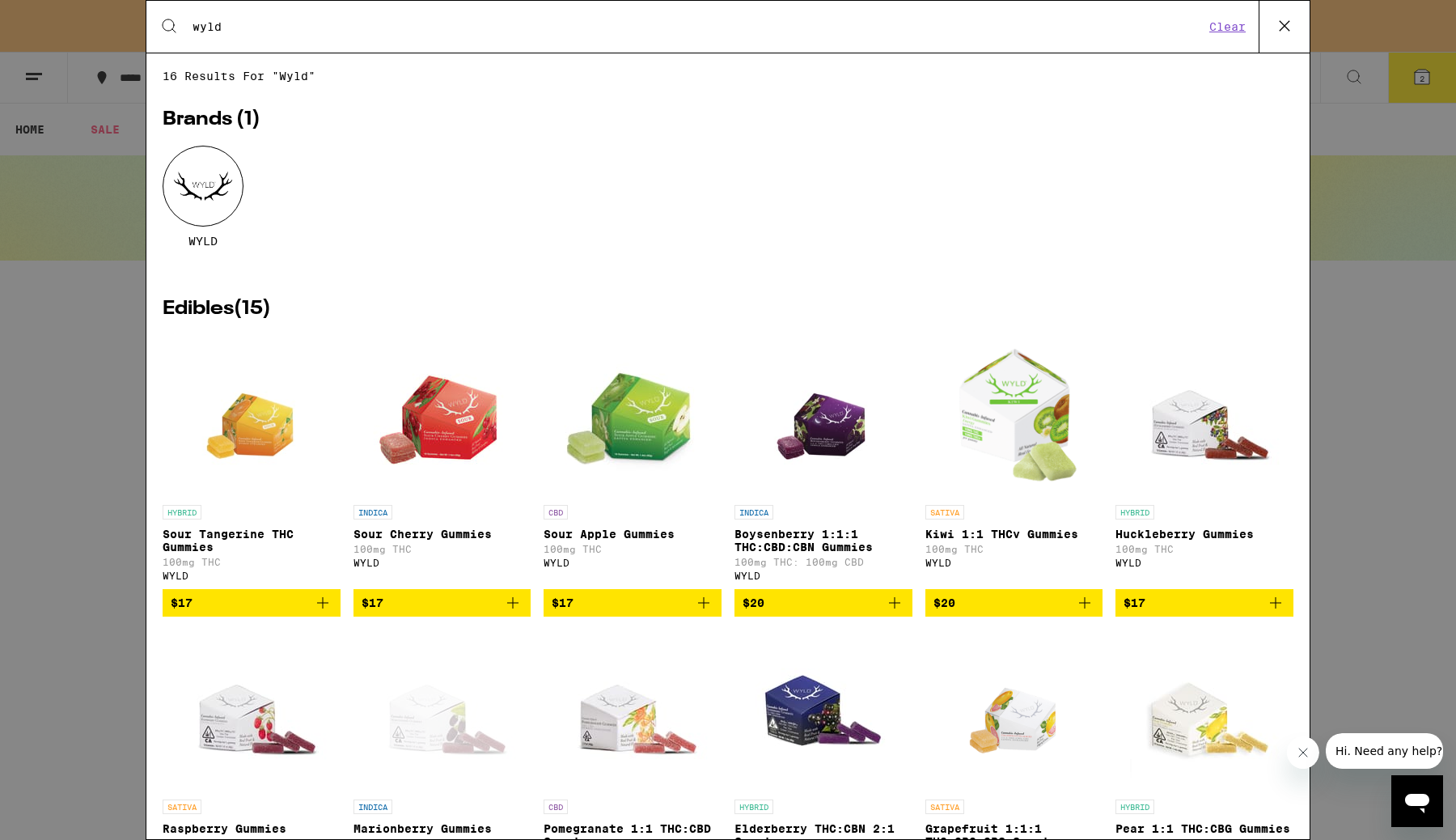
type input "wyld"
click at [186, 199] on div at bounding box center [203, 186] width 81 height 81
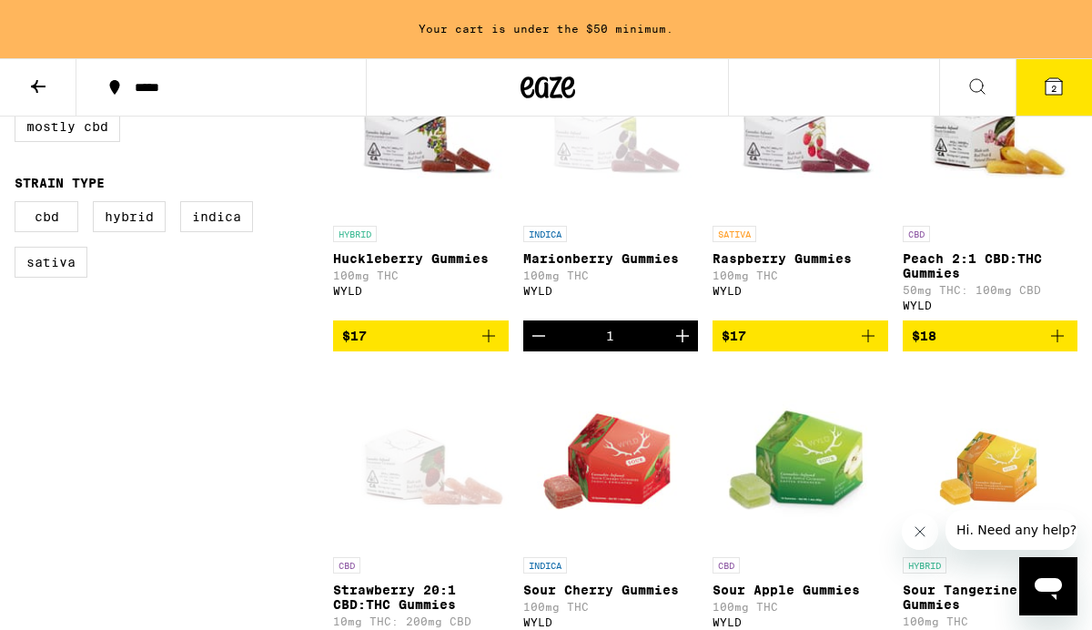
scroll to position [611, 0]
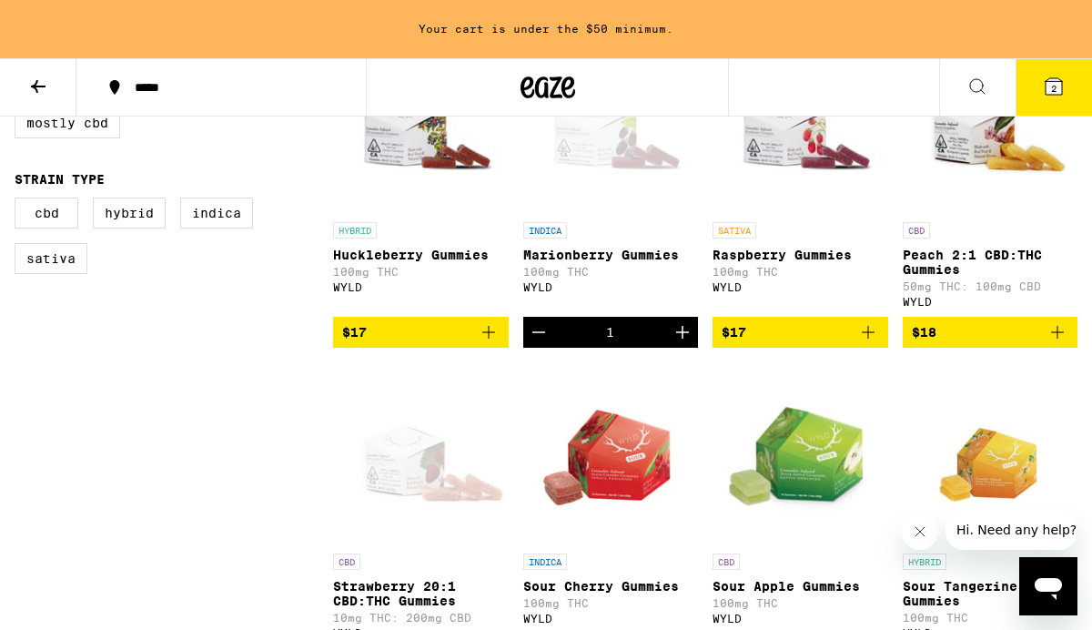
click at [1050, 343] on icon "Add to bag" at bounding box center [1058, 332] width 22 height 22
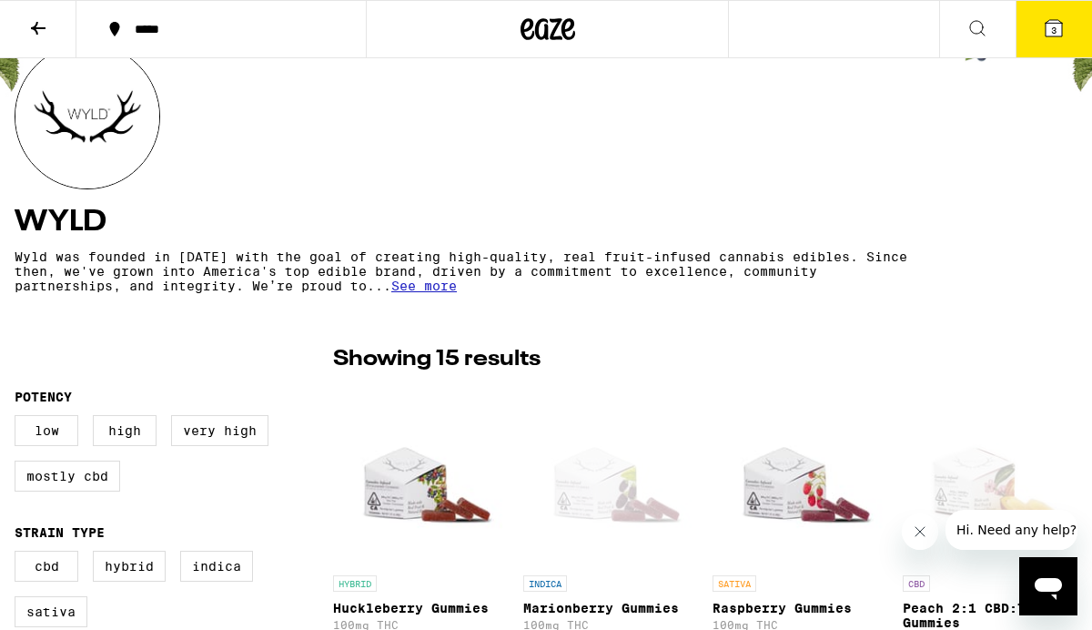
scroll to position [11, 0]
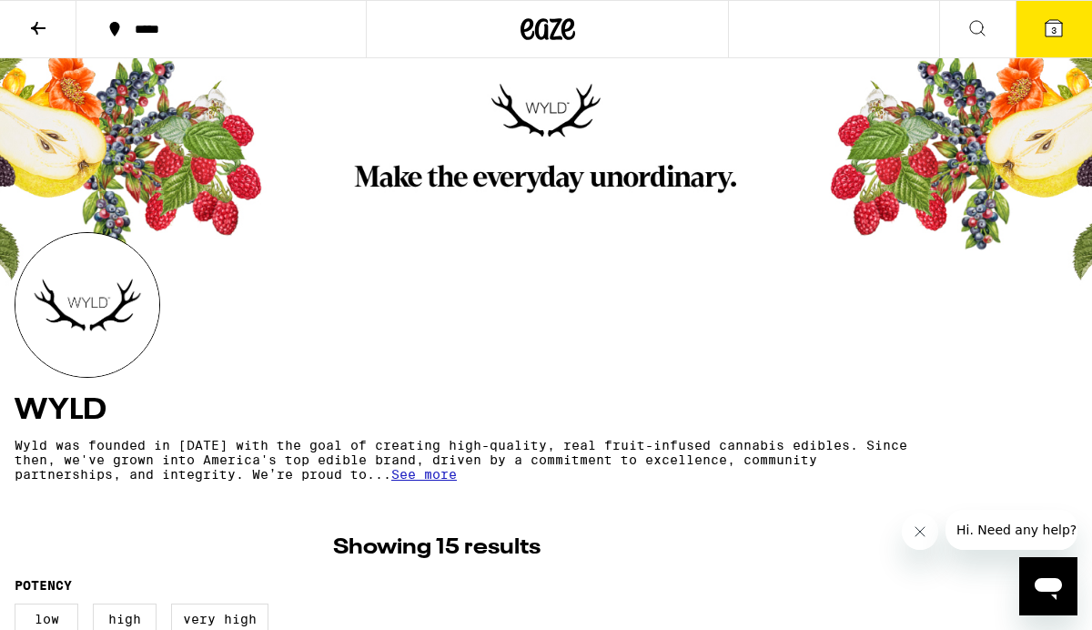
click at [1054, 17] on icon at bounding box center [1054, 28] width 22 height 22
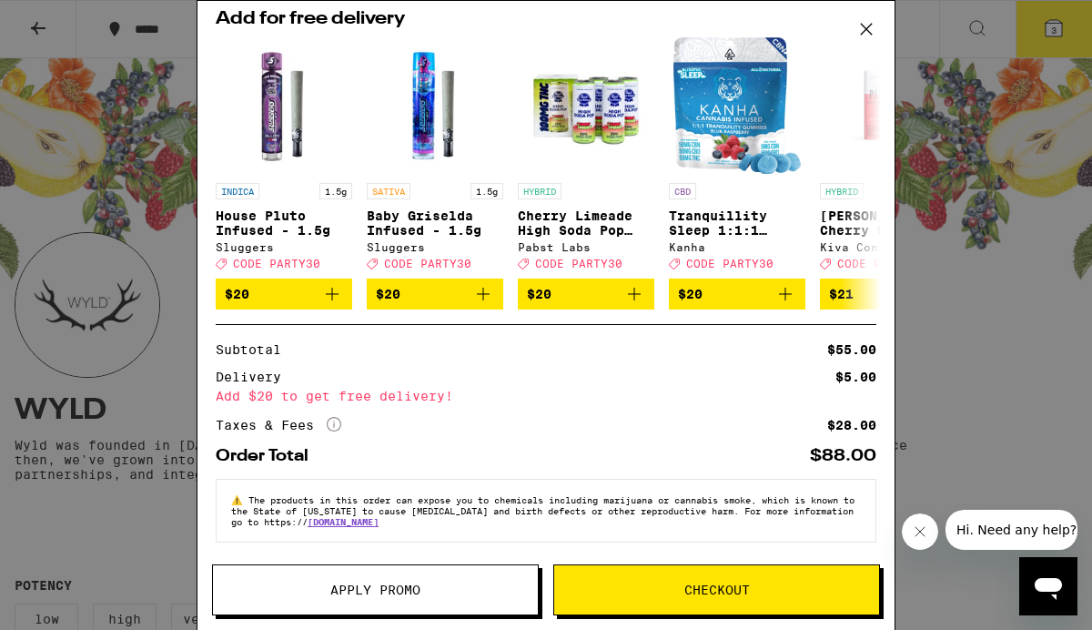
scroll to position [32, 0]
